Goal: Task Accomplishment & Management: Use online tool/utility

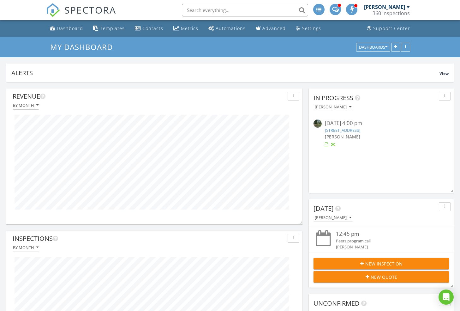
click at [77, 11] on span "SPECTORA" at bounding box center [90, 9] width 52 height 13
click at [80, 10] on span "SPECTORA" at bounding box center [90, 9] width 52 height 13
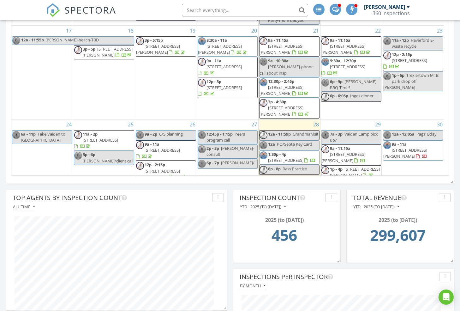
scroll to position [217, 0]
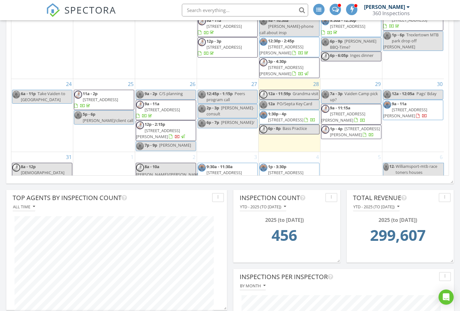
click at [297, 117] on span "510 Valley Green Ct, Flourtown 19031" at bounding box center [285, 120] width 35 height 6
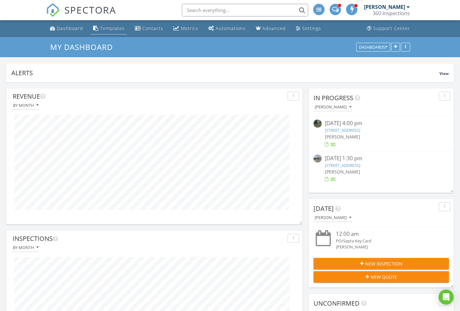
click at [118, 28] on div "Templates" at bounding box center [112, 28] width 25 height 6
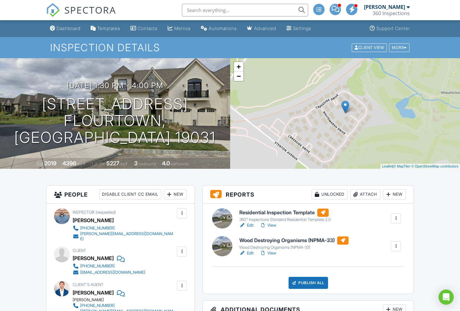
click at [251, 225] on link "Edit" at bounding box center [246, 225] width 14 height 6
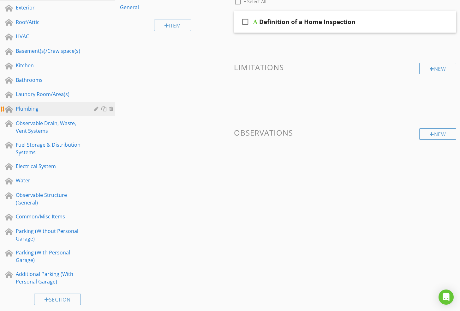
scroll to position [149, 0]
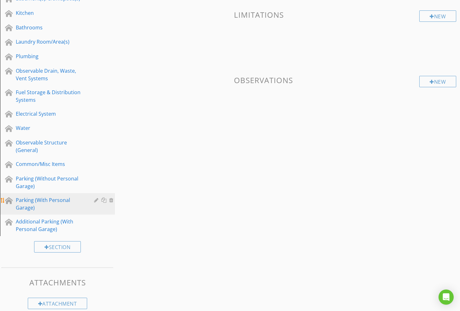
click at [61, 197] on div "Parking (With Personal Garage)" at bounding box center [50, 203] width 69 height 15
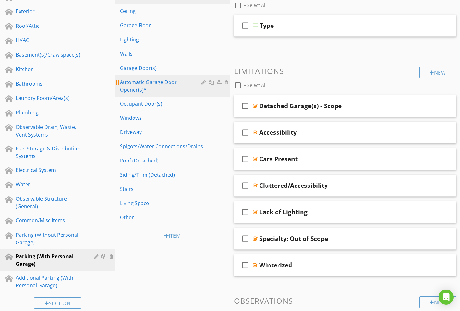
scroll to position [82, 0]
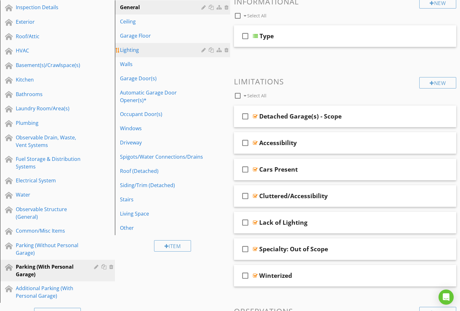
click at [227, 50] on div at bounding box center [227, 49] width 6 height 5
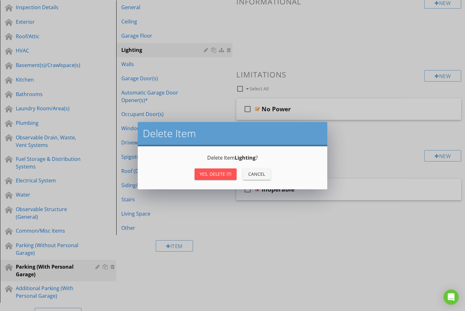
click at [220, 173] on div "Yes, Delete it!" at bounding box center [215, 173] width 32 height 7
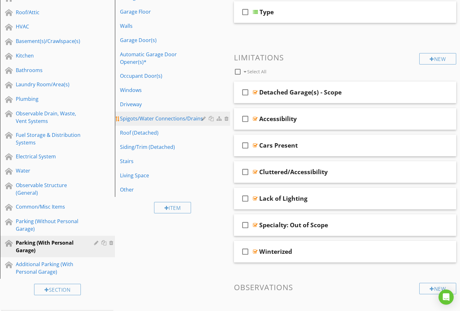
scroll to position [94, 0]
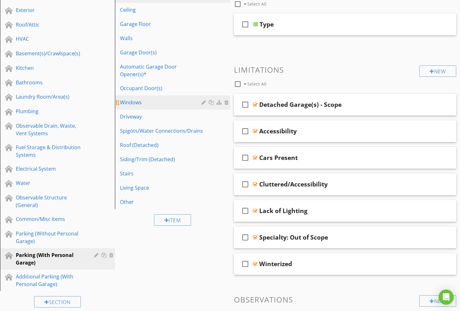
click at [140, 98] on div "Windows" at bounding box center [161, 102] width 83 height 8
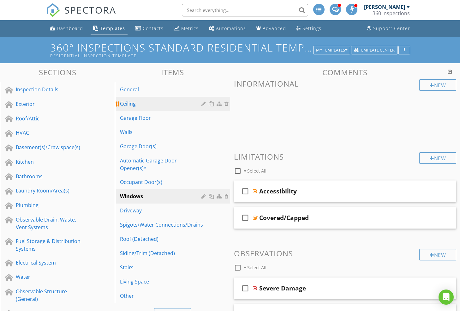
scroll to position [101, 0]
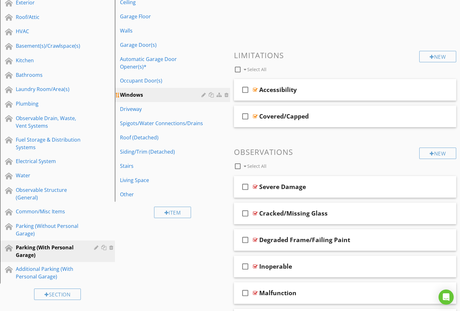
click at [227, 92] on div at bounding box center [227, 94] width 6 height 5
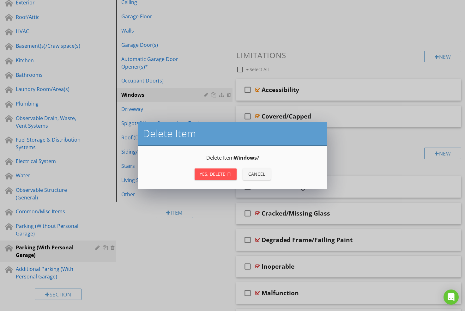
click at [212, 173] on div "Yes, Delete it!" at bounding box center [215, 173] width 32 height 7
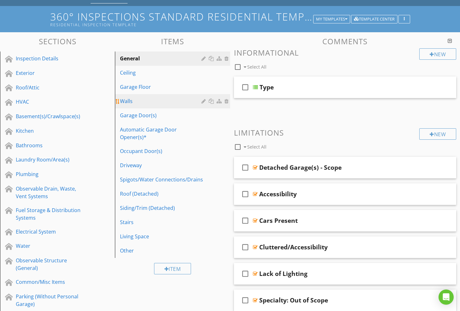
scroll to position [32, 0]
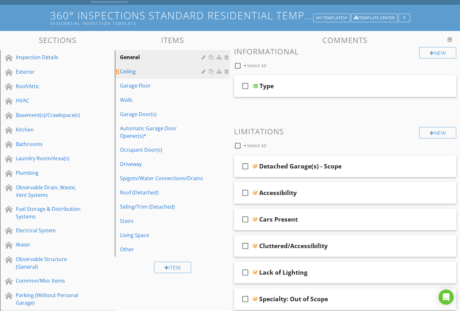
click at [143, 68] on div "Ceiling" at bounding box center [161, 72] width 83 height 8
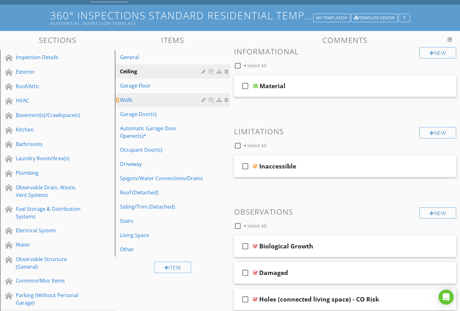
click at [140, 100] on div "Walls" at bounding box center [161, 100] width 83 height 8
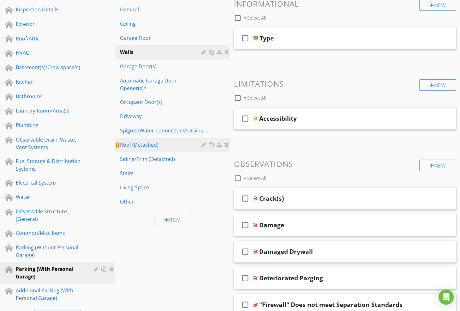
scroll to position [32, 0]
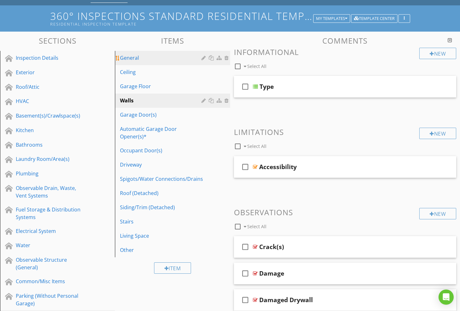
click at [137, 60] on div "General" at bounding box center [161, 58] width 83 height 8
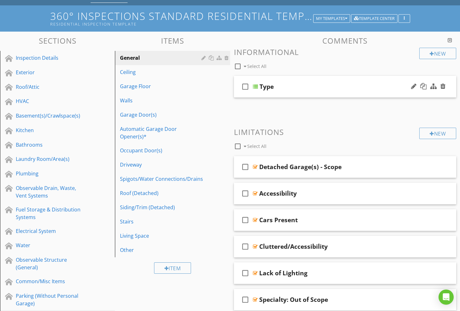
click at [246, 86] on icon "check_box_outline_blank" at bounding box center [245, 86] width 10 height 15
click at [305, 92] on div "check_box Type" at bounding box center [345, 87] width 222 height 22
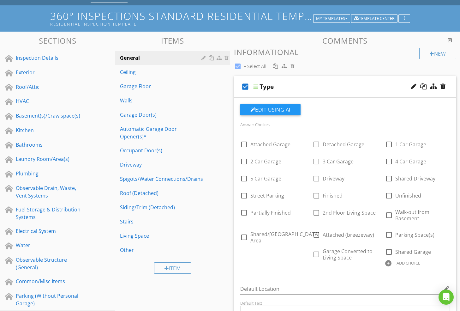
click at [245, 86] on icon "check_box" at bounding box center [245, 86] width 10 height 15
checkbox input "false"
